Goal: Communication & Community: Answer question/provide support

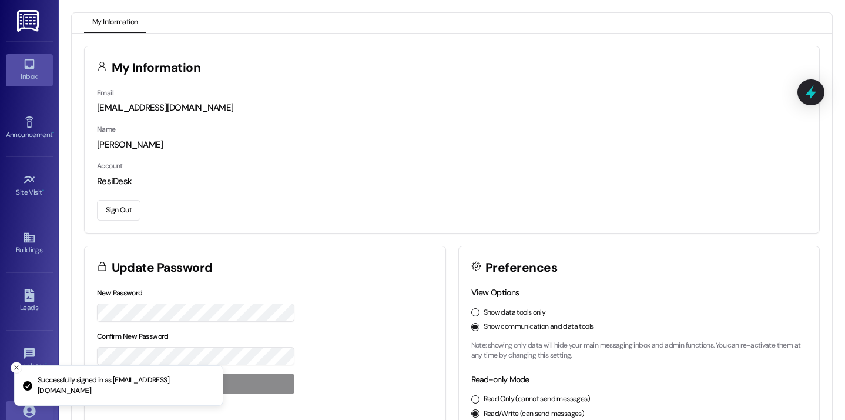
click at [26, 66] on icon at bounding box center [29, 64] width 13 height 13
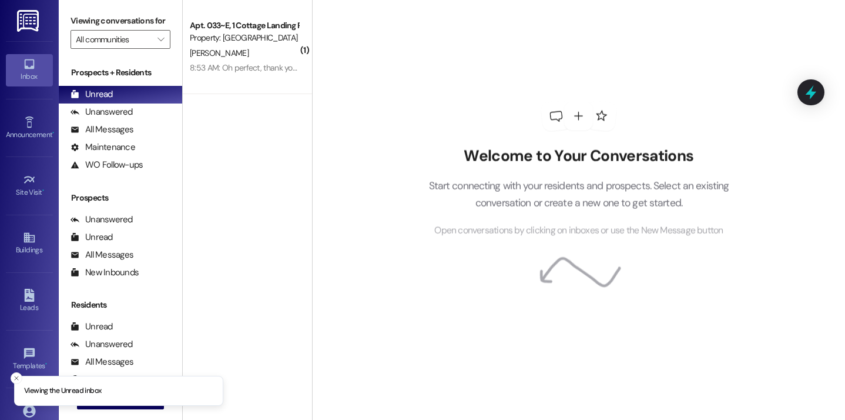
click at [279, 85] on div "Apt. 033~E, 1 Cottage Landing Properties LLC Property: [GEOGRAPHIC_DATA] [GEOGR…" at bounding box center [247, 47] width 129 height 94
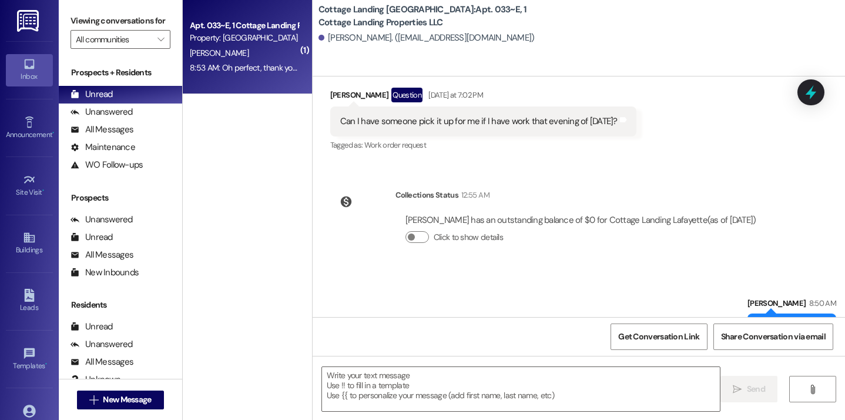
scroll to position [3125, 0]
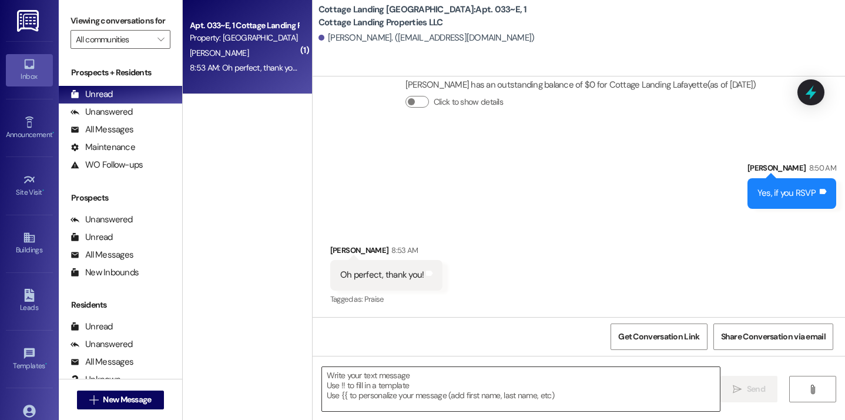
click at [373, 403] on textarea at bounding box center [521, 389] width 399 height 44
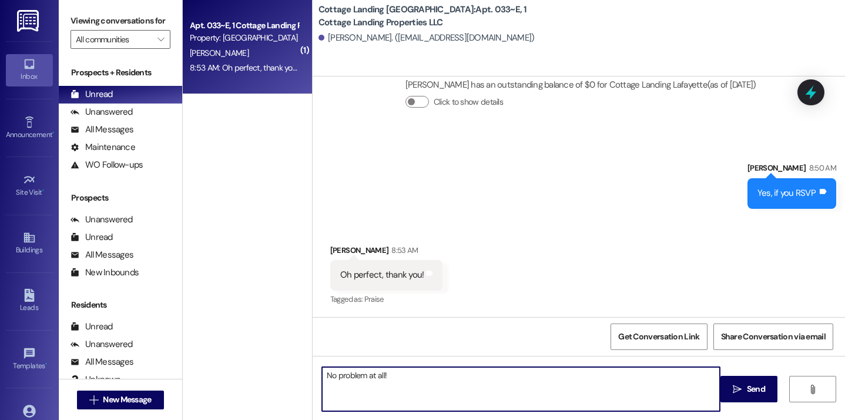
type textarea "No problem at all!"
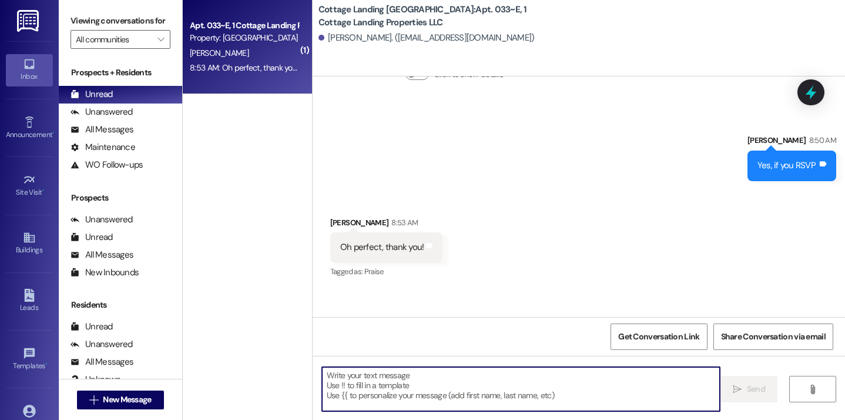
scroll to position [3208, 0]
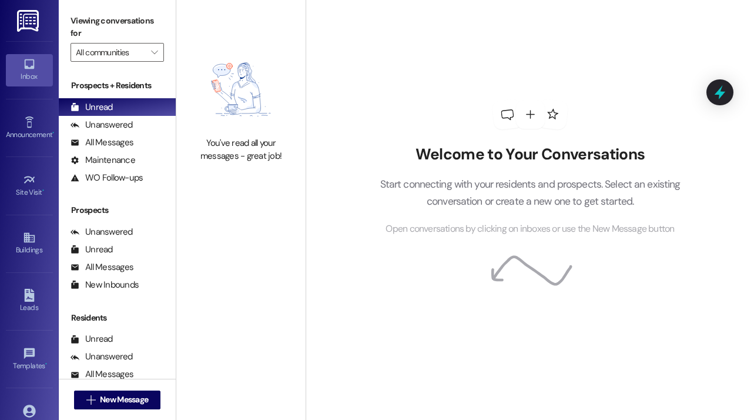
drag, startPoint x: 218, startPoint y: 34, endPoint x: 219, endPoint y: 28, distance: 6.5
click at [219, 35] on div "You've read all your messages - great job!" at bounding box center [240, 105] width 129 height 210
